Goal: Task Accomplishment & Management: Manage account settings

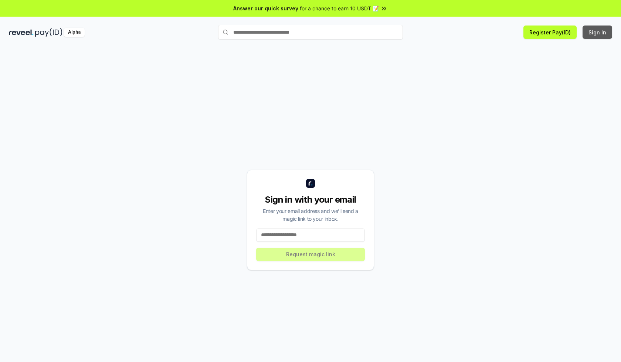
click at [598, 32] on button "Sign In" at bounding box center [598, 32] width 30 height 13
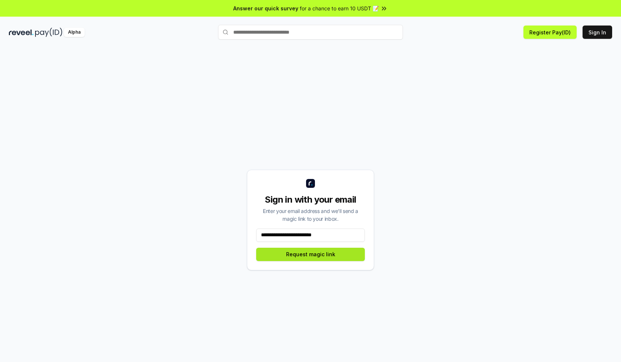
type input "**********"
click at [311, 254] on button "Request magic link" at bounding box center [310, 254] width 109 height 13
